Goal: Task Accomplishment & Management: Manage account settings

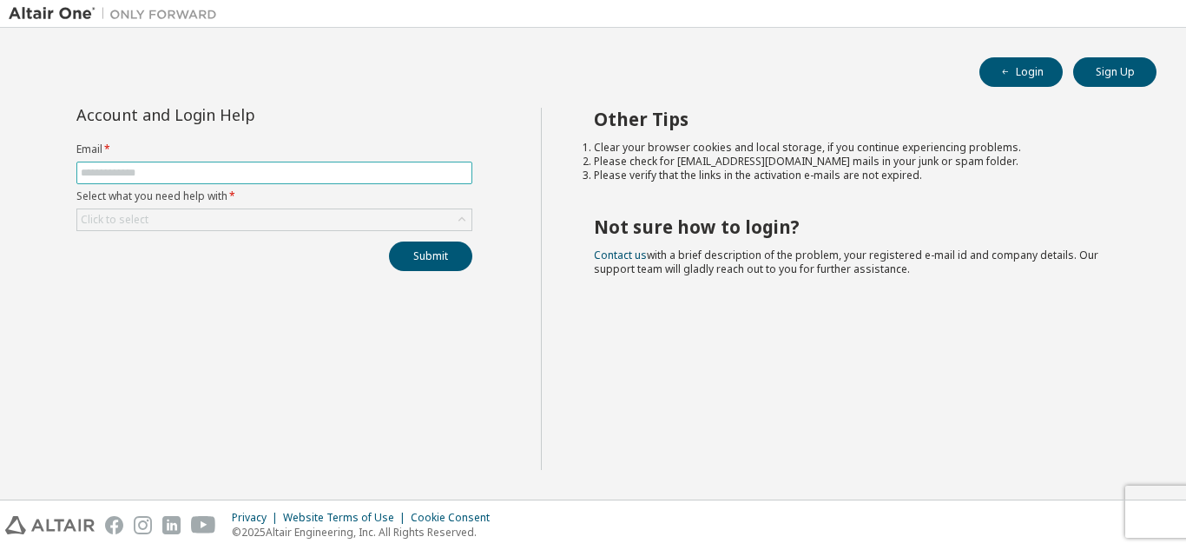
click at [189, 163] on span at bounding box center [274, 172] width 396 height 23
click at [181, 171] on input "text" at bounding box center [274, 173] width 387 height 14
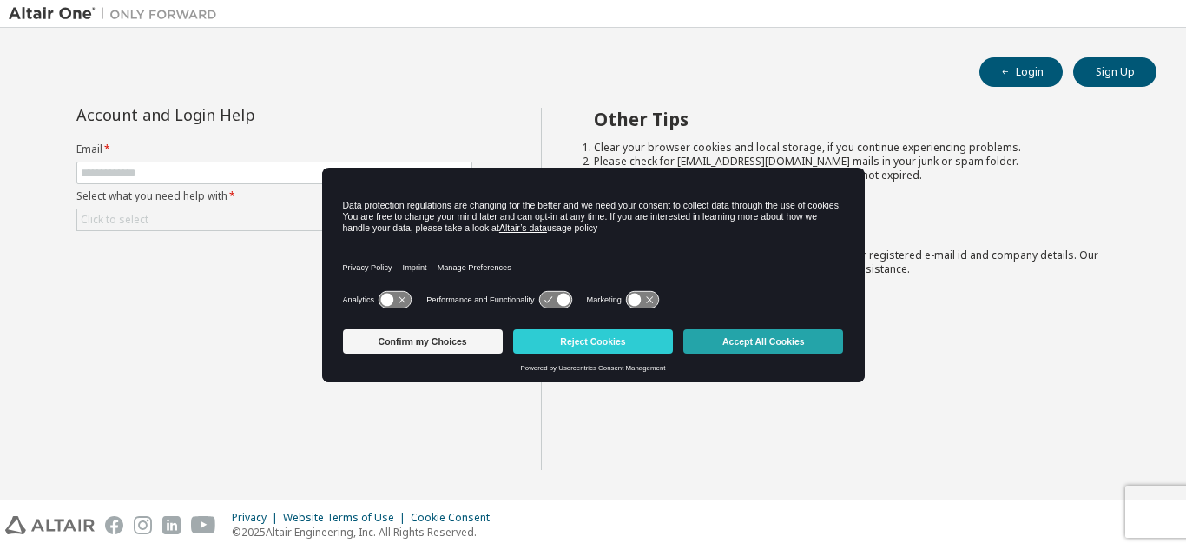
click at [742, 346] on button "Accept All Cookies" at bounding box center [763, 341] width 160 height 24
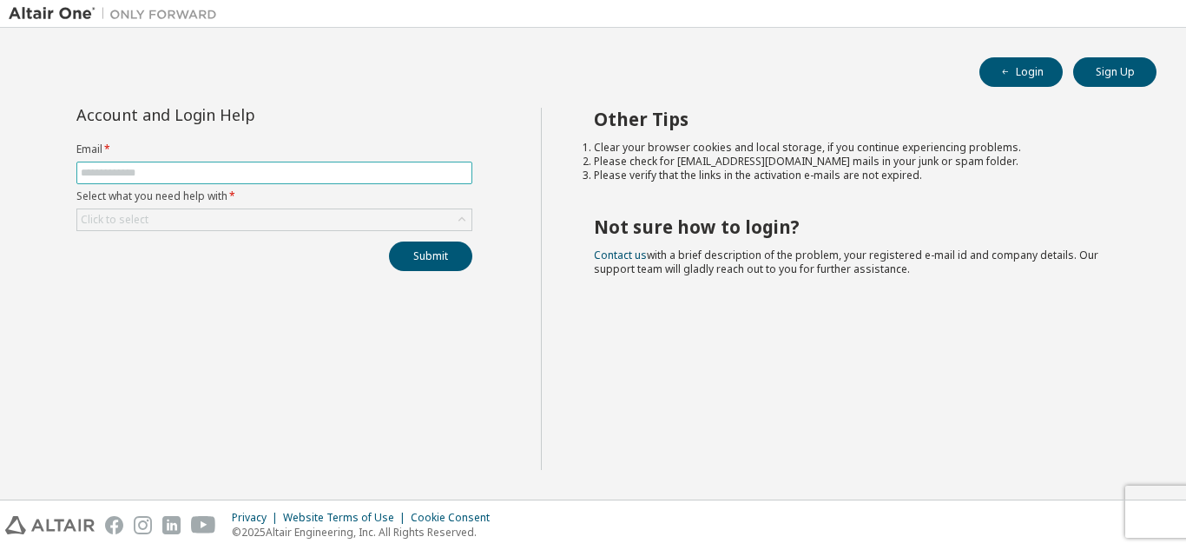
click at [194, 166] on input "text" at bounding box center [274, 173] width 387 height 14
type input "**********"
click at [194, 220] on div "Click to select" at bounding box center [274, 219] width 394 height 21
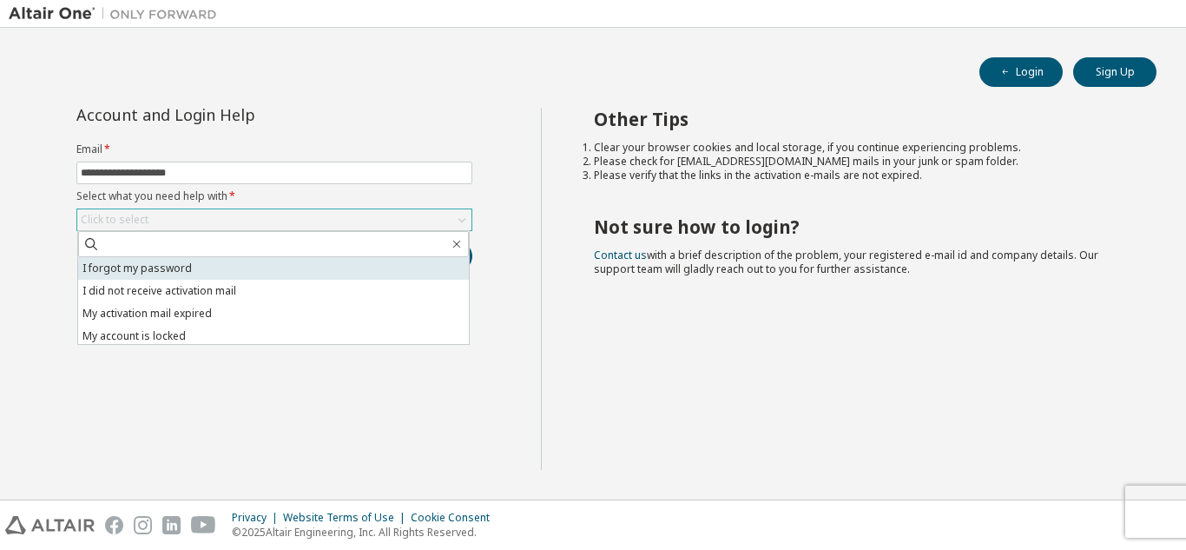
click at [184, 268] on li "I forgot my password" at bounding box center [273, 268] width 391 height 23
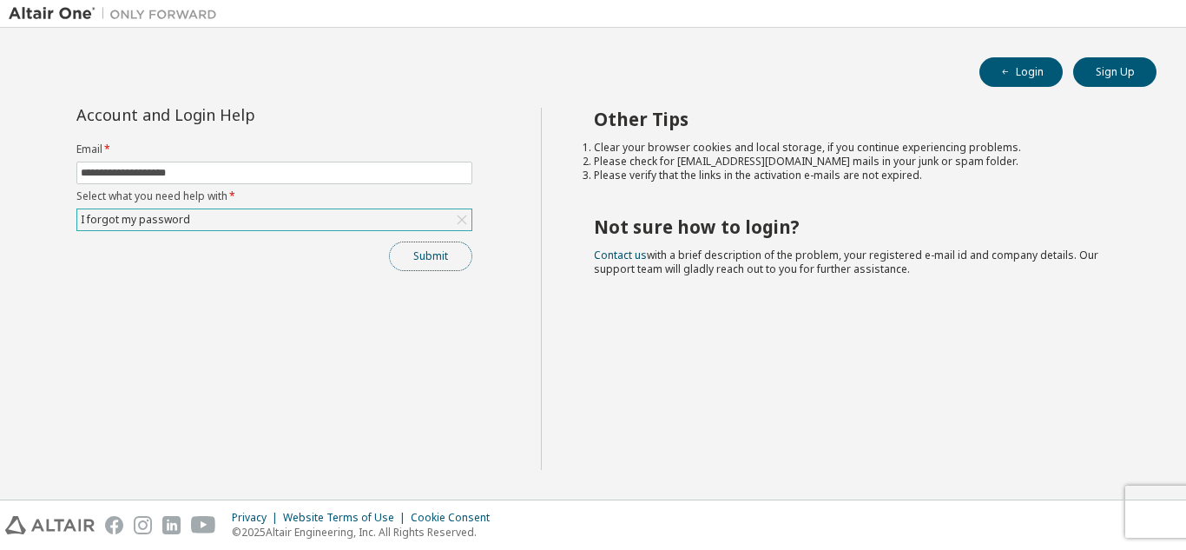
click at [426, 259] on button "Submit" at bounding box center [430, 256] width 83 height 30
